Goal: Task Accomplishment & Management: Manage account settings

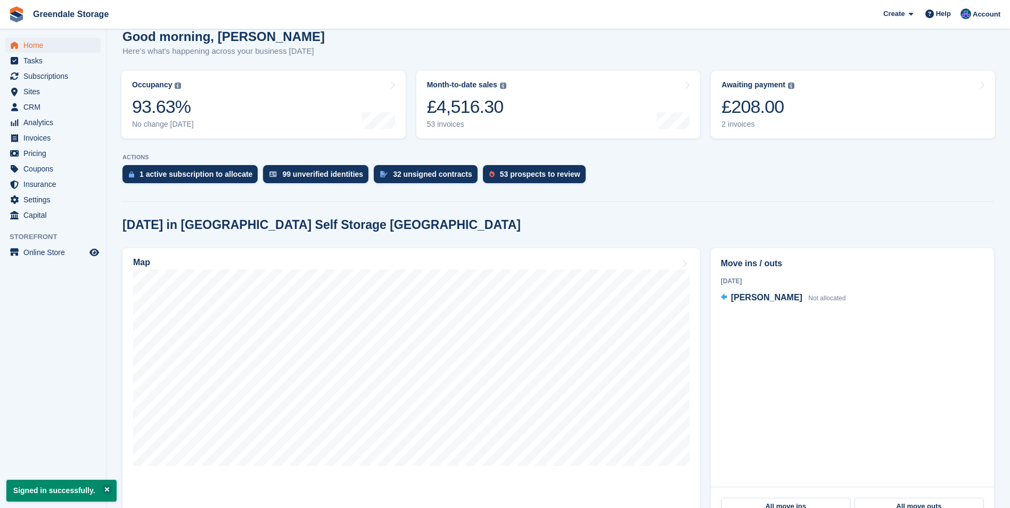
scroll to position [107, 0]
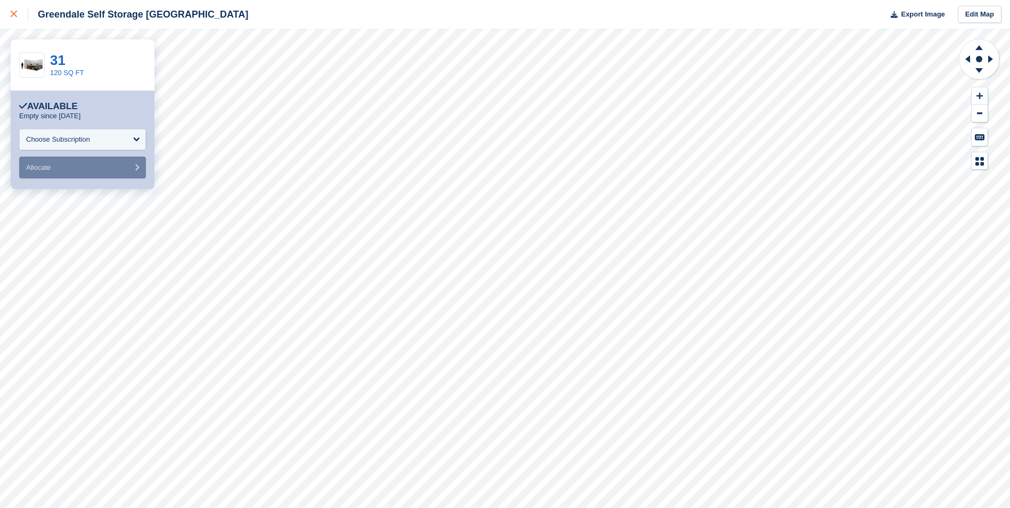
click at [13, 15] on icon at bounding box center [14, 14] width 6 height 6
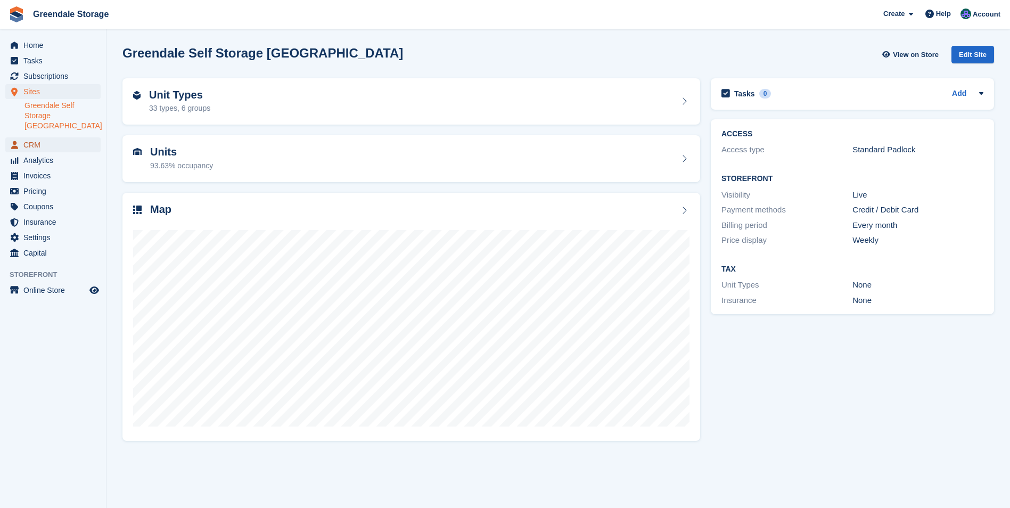
click at [55, 137] on span "CRM" at bounding box center [55, 144] width 64 height 15
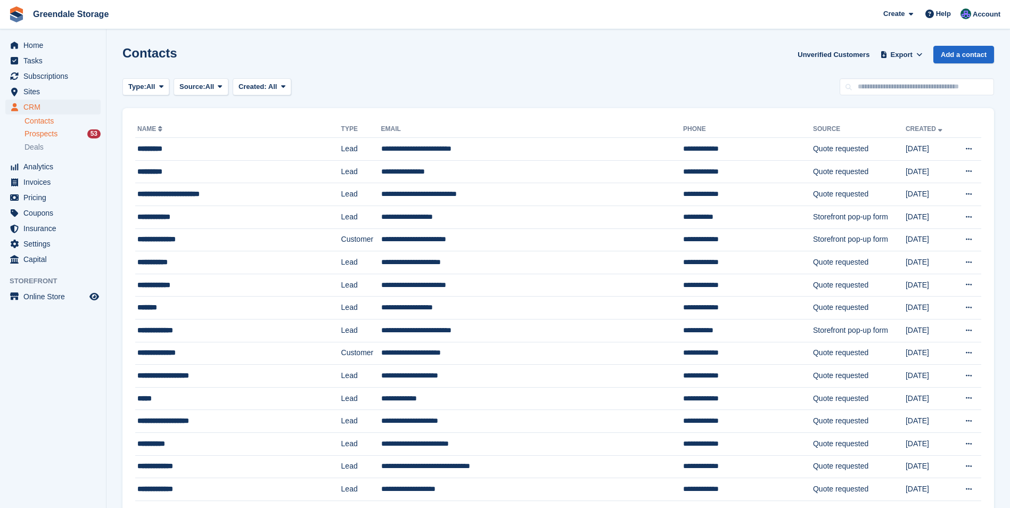
click at [45, 133] on span "Prospects" at bounding box center [40, 134] width 33 height 10
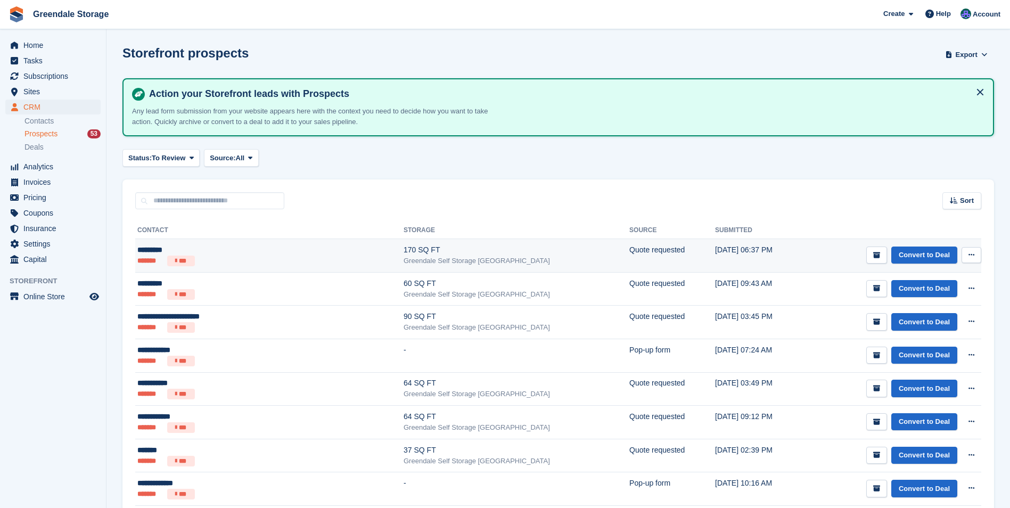
click at [458, 254] on div "170 SQ FT" at bounding box center [517, 249] width 226 height 11
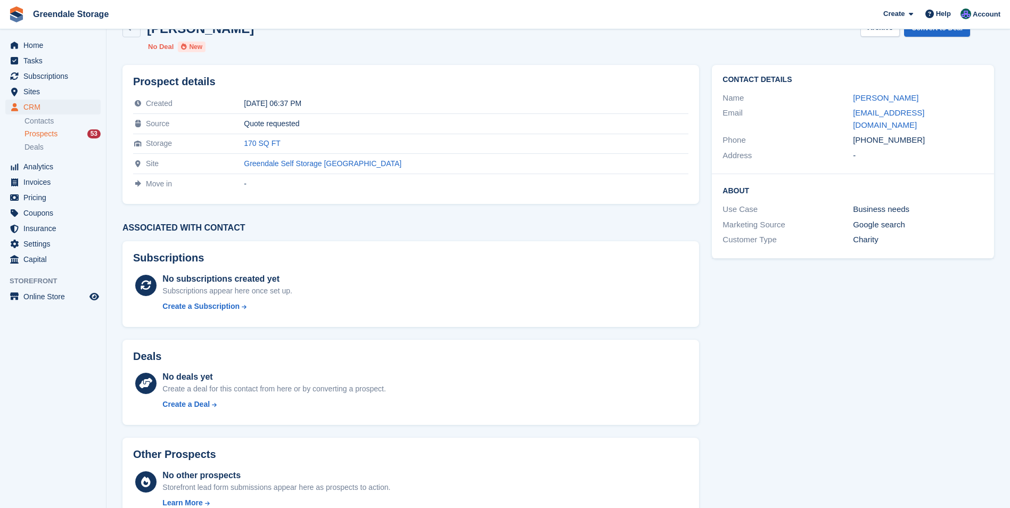
scroll to position [5, 0]
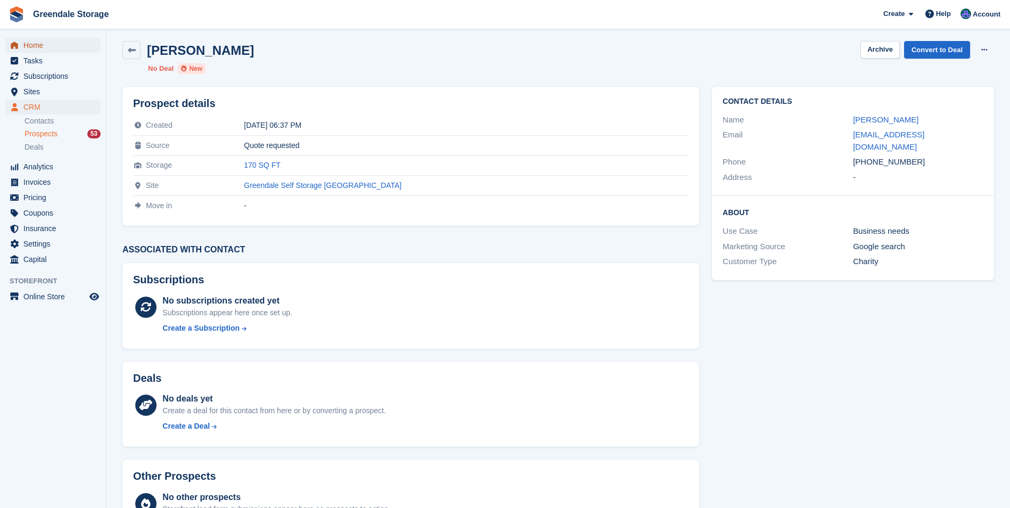
click at [35, 46] on span "Home" at bounding box center [55, 45] width 64 height 15
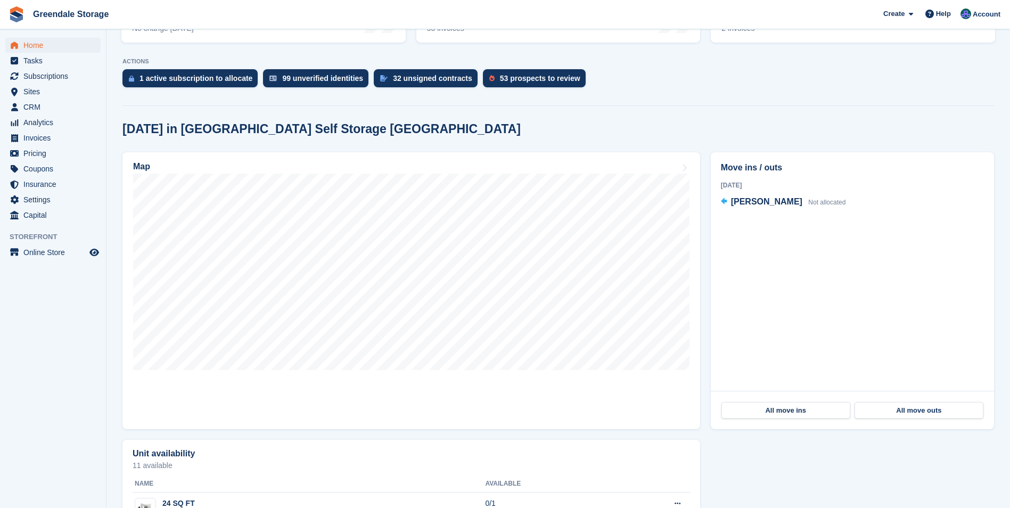
scroll to position [213, 0]
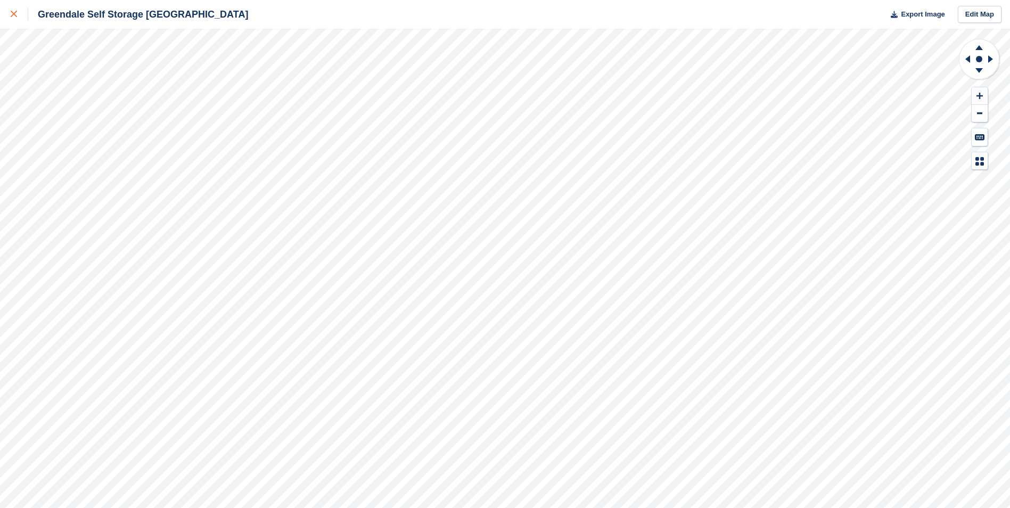
click at [14, 9] on div at bounding box center [20, 14] width 18 height 13
